Goal: Find specific page/section: Find specific page/section

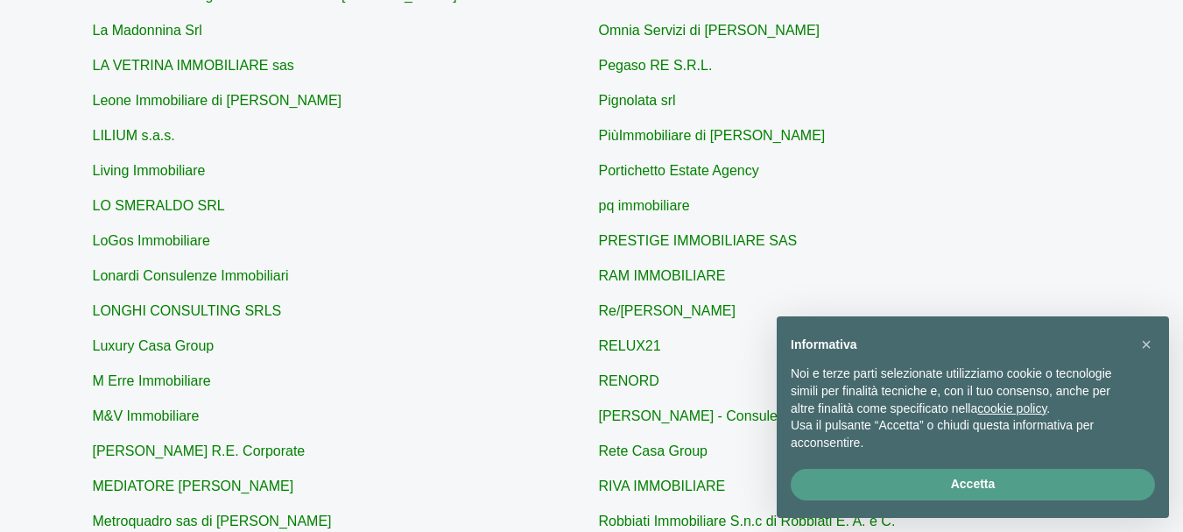
scroll to position [350, 0]
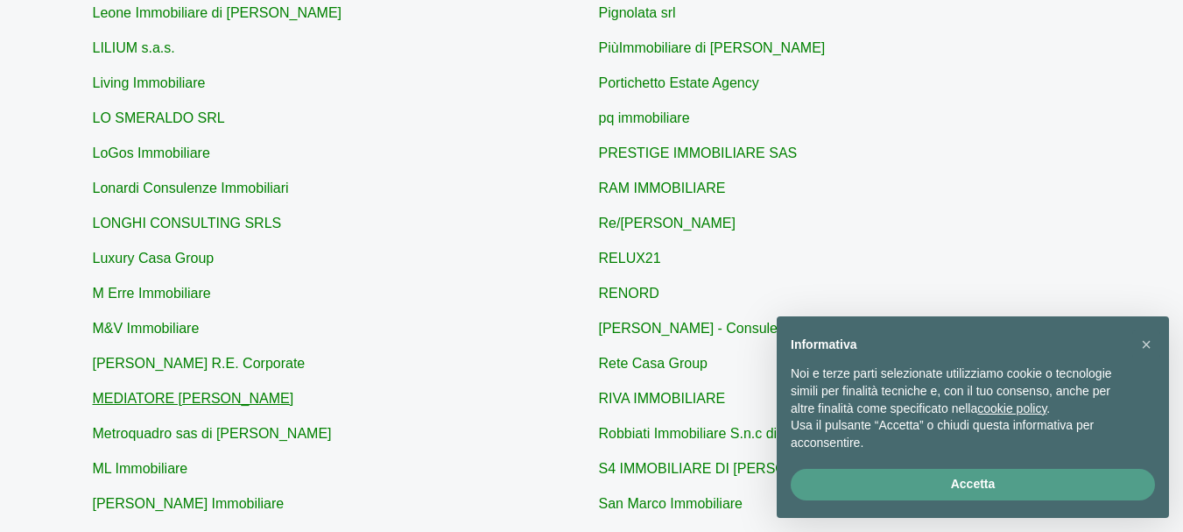
click at [154, 397] on link "MEDIATORE [PERSON_NAME]" at bounding box center [193, 398] width 201 height 15
type input "MEDIATORE [PERSON_NAME]"
